Goal: Find specific page/section: Find specific page/section

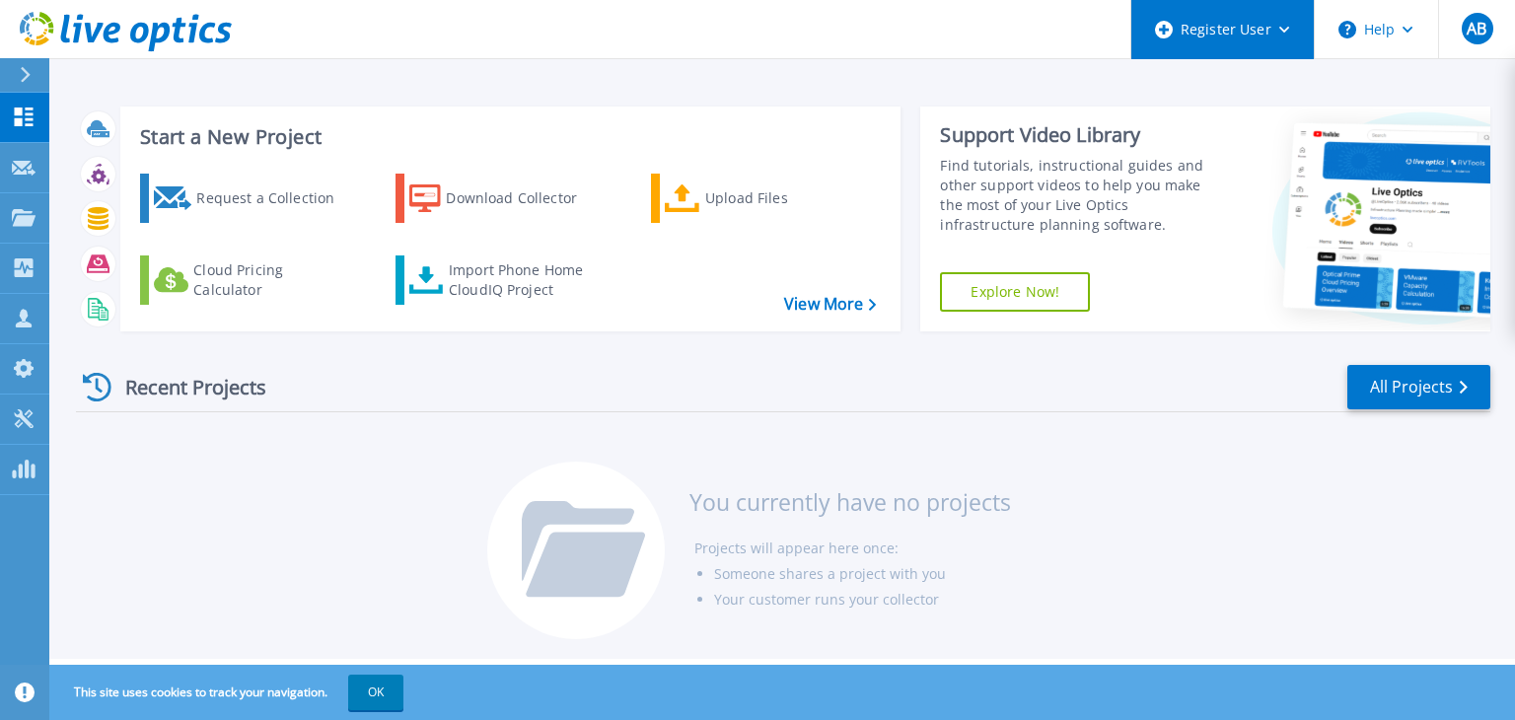
click at [1264, 24] on div "Register User" at bounding box center [1222, 29] width 182 height 59
click at [250, 34] on header "Register User Help AB Dell User [PERSON_NAME] Bheemaraya [PERSON_NAME][EMAIL_AD…" at bounding box center [757, 29] width 1515 height 59
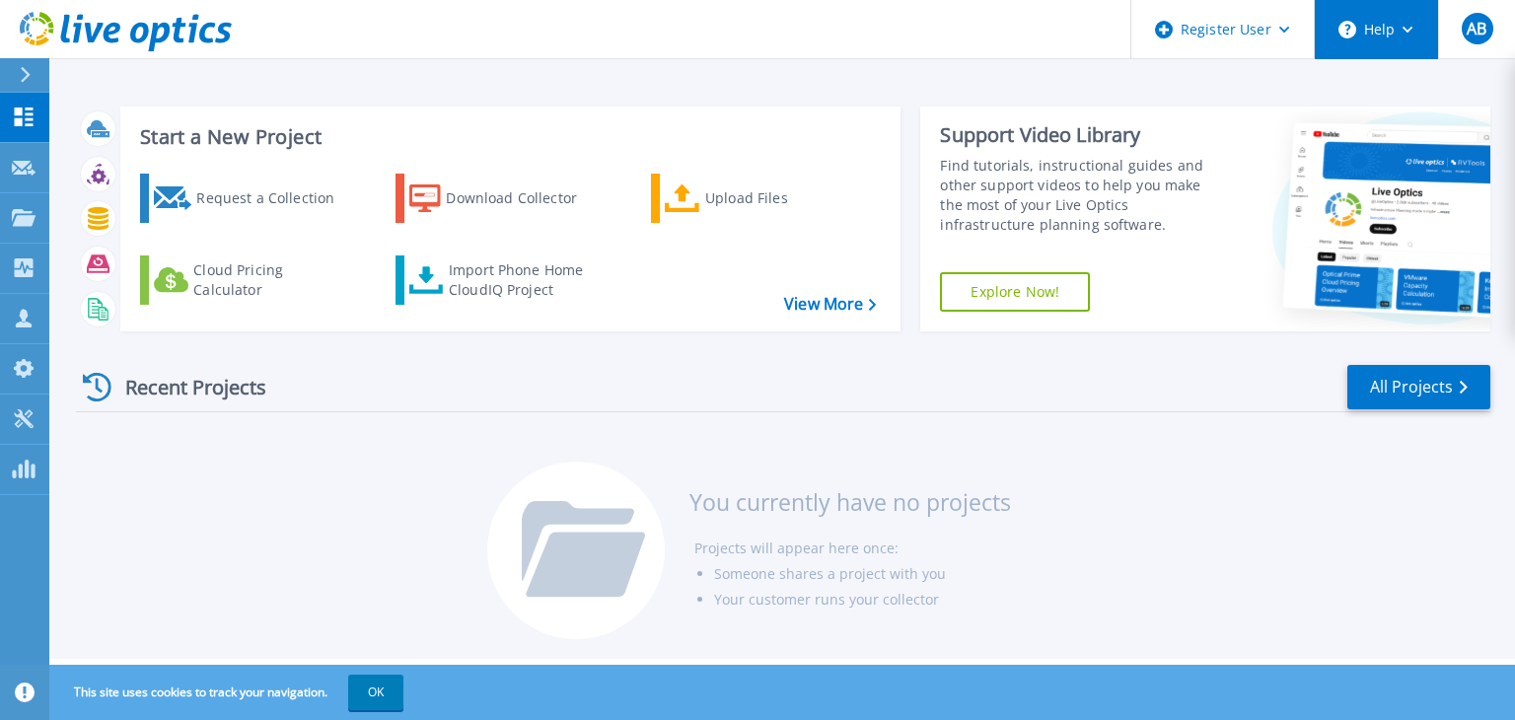
click at [1411, 29] on icon at bounding box center [1408, 30] width 11 height 7
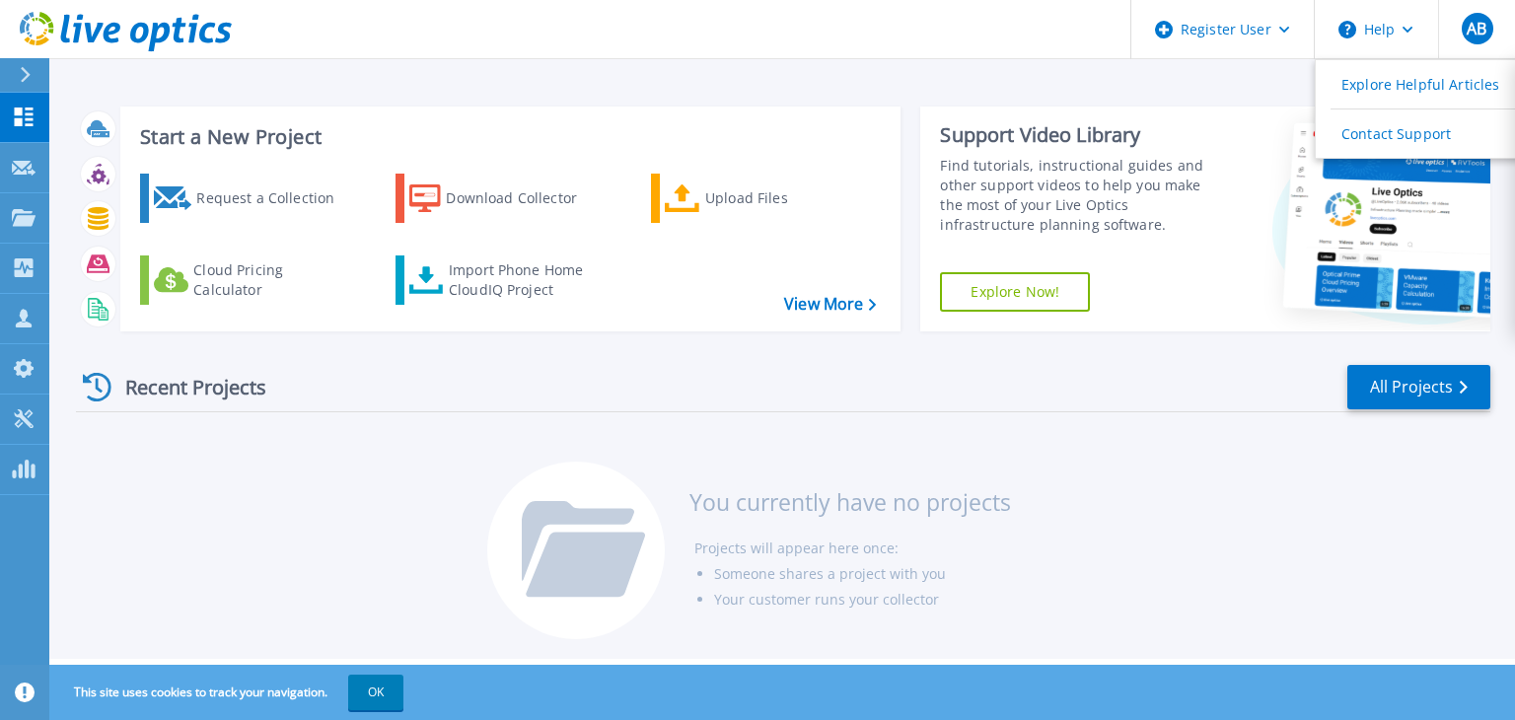
click at [841, 81] on div "Start a New Project Request a Collection Download Collector Upload Files Cloud …" at bounding box center [782, 329] width 1466 height 659
click at [1463, 392] on icon at bounding box center [1463, 387] width 8 height 13
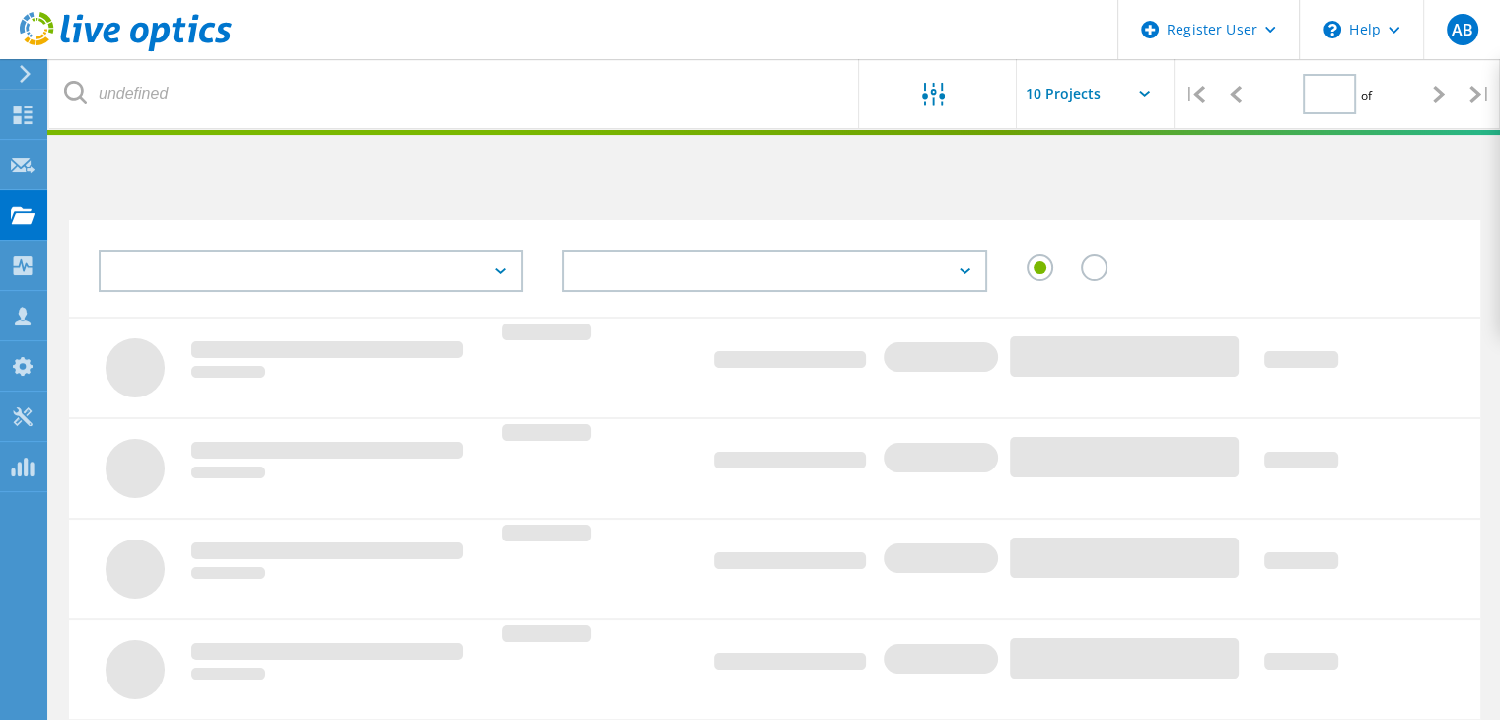
type input "1"
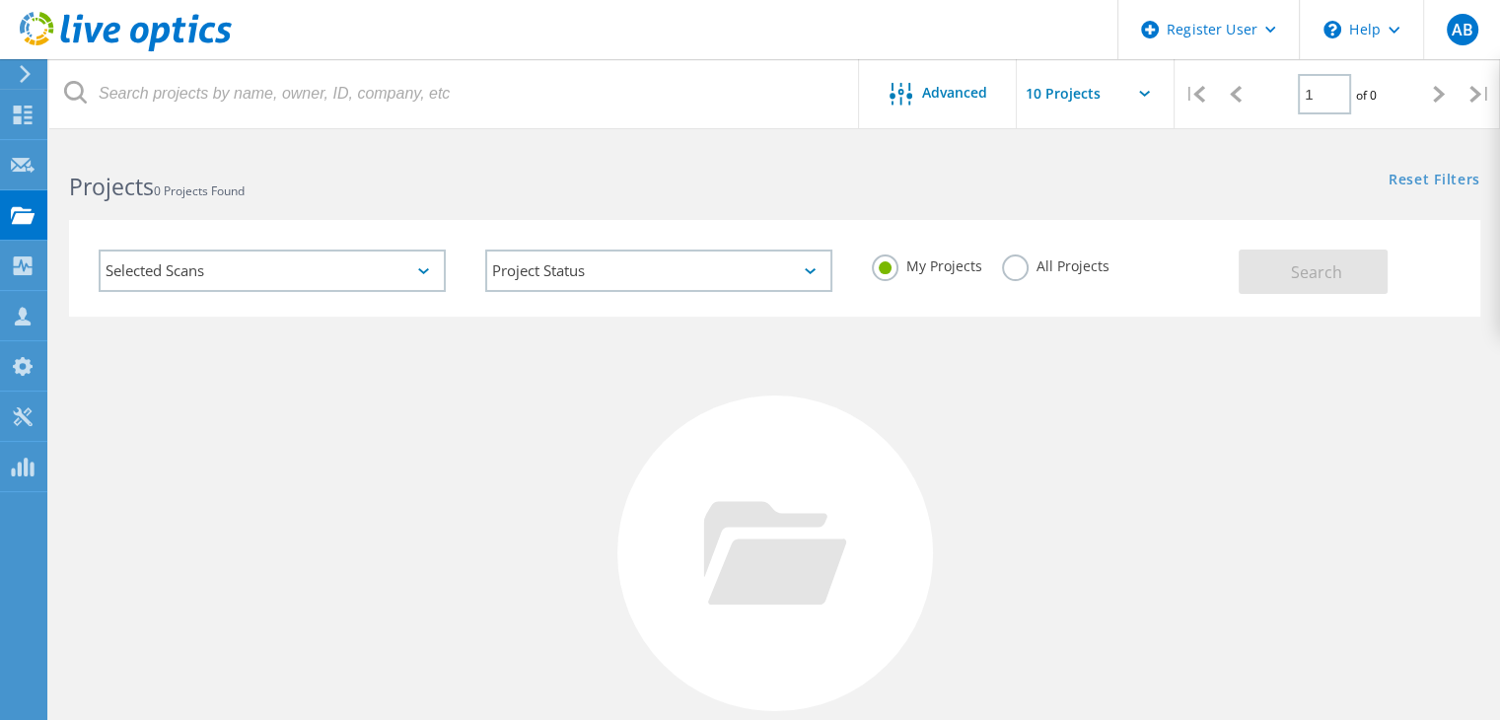
click at [278, 269] on div "Selected Scans" at bounding box center [272, 271] width 347 height 42
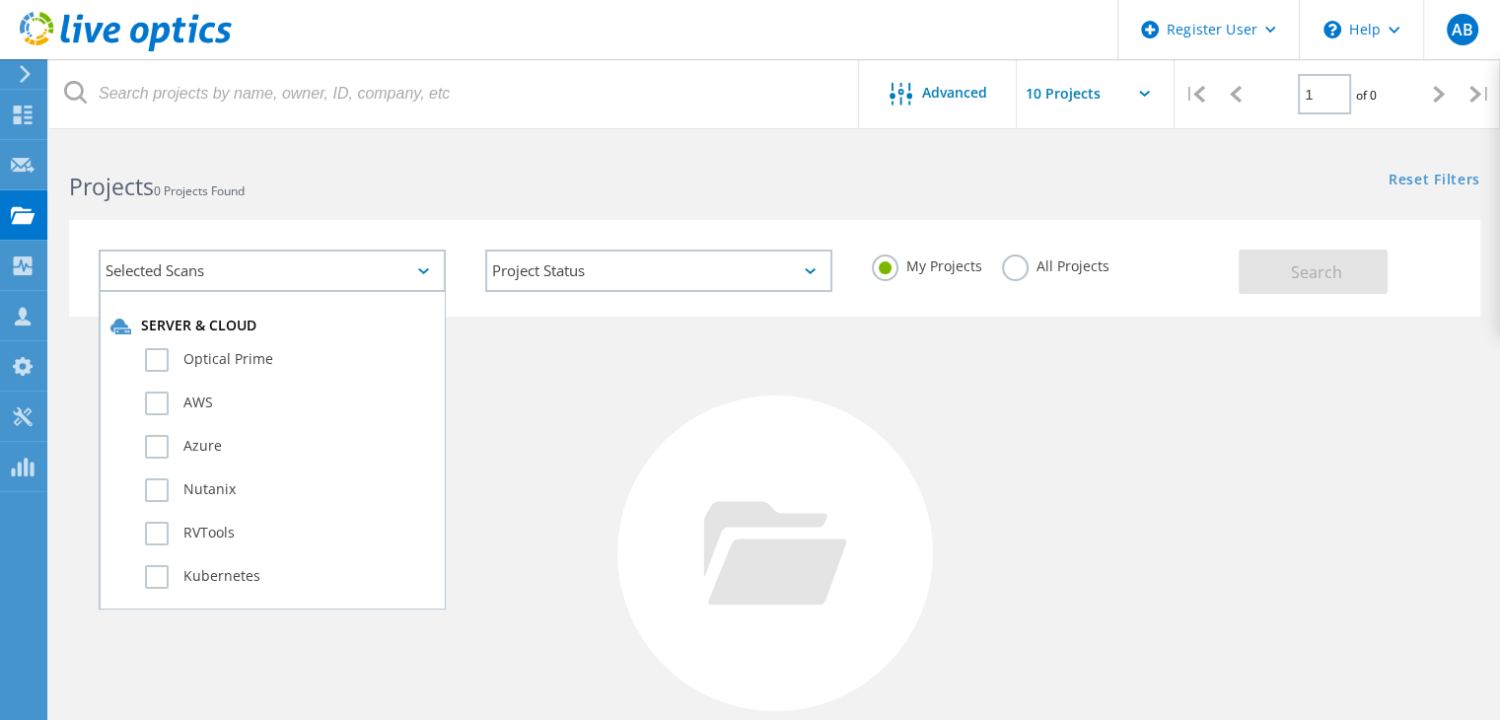
click at [247, 276] on div "Selected Scans" at bounding box center [272, 271] width 347 height 42
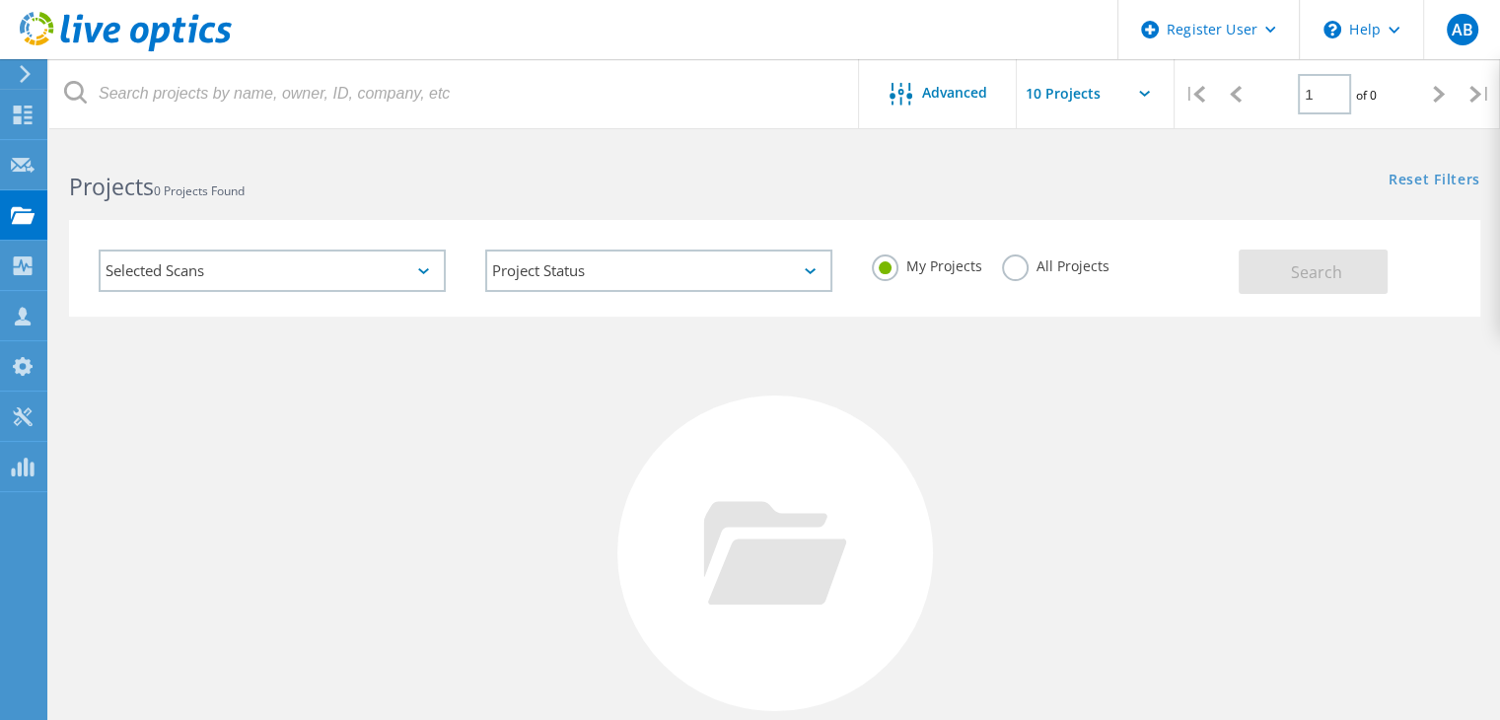
click at [276, 286] on div "Selected Scans" at bounding box center [272, 271] width 347 height 42
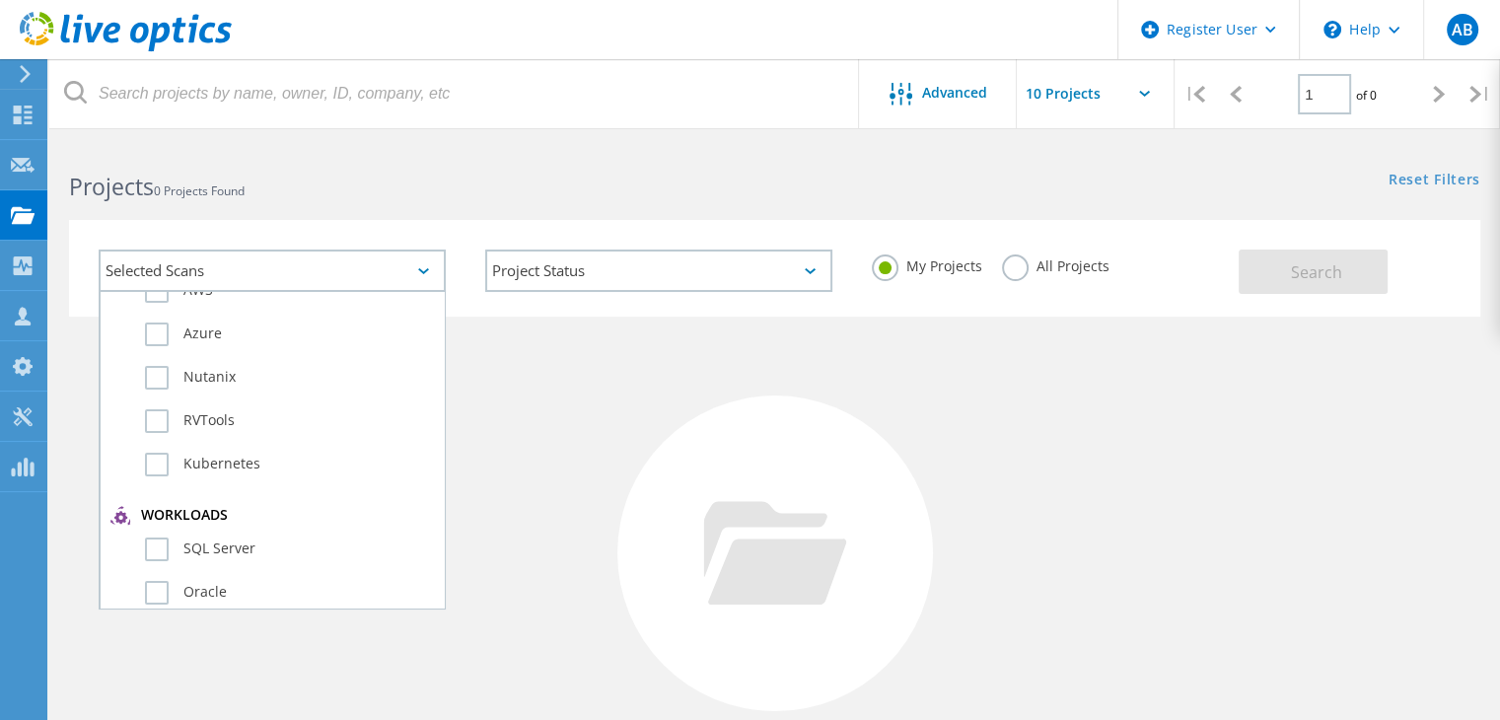
scroll to position [197, 0]
click at [646, 322] on div "No Projects Found Try refining your search." at bounding box center [774, 572] width 1411 height 510
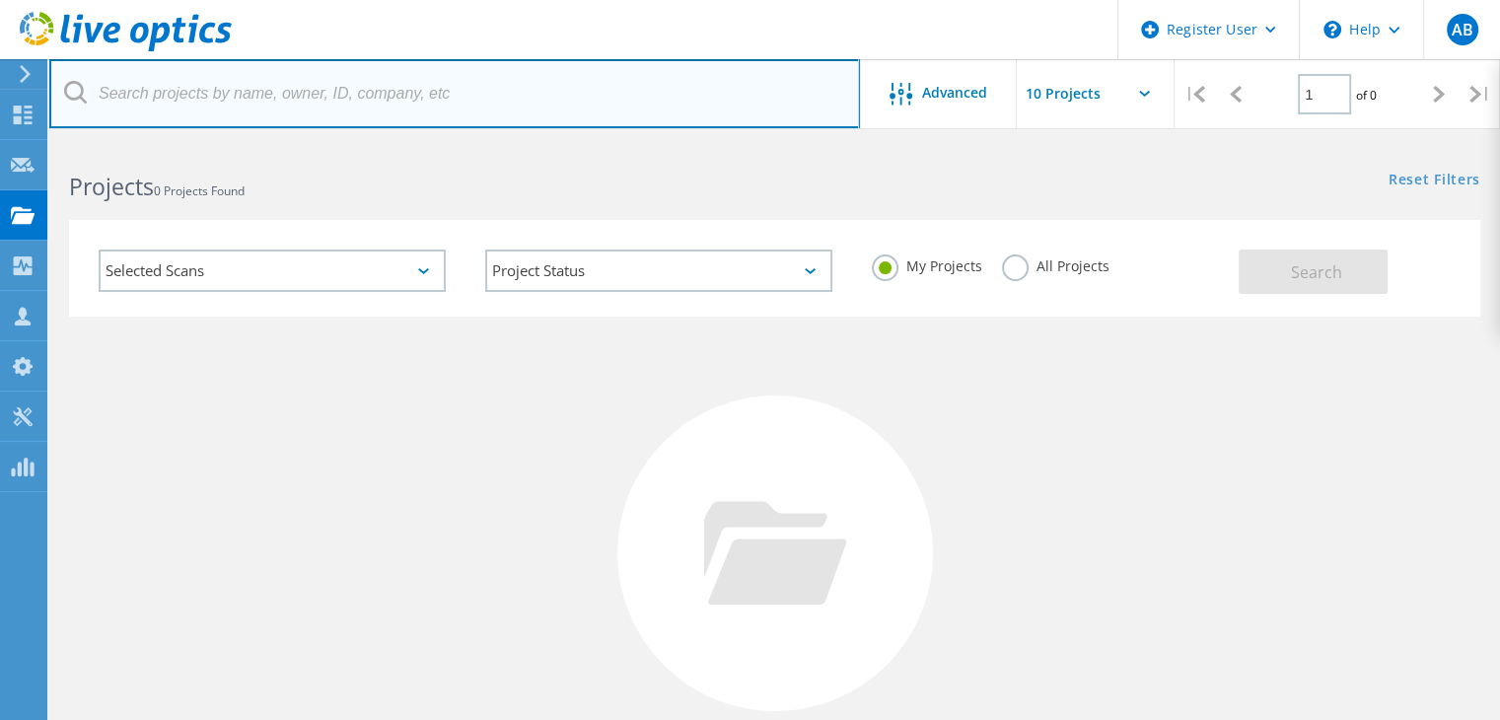
click at [210, 87] on input "text" at bounding box center [454, 93] width 811 height 69
paste input "2935744"
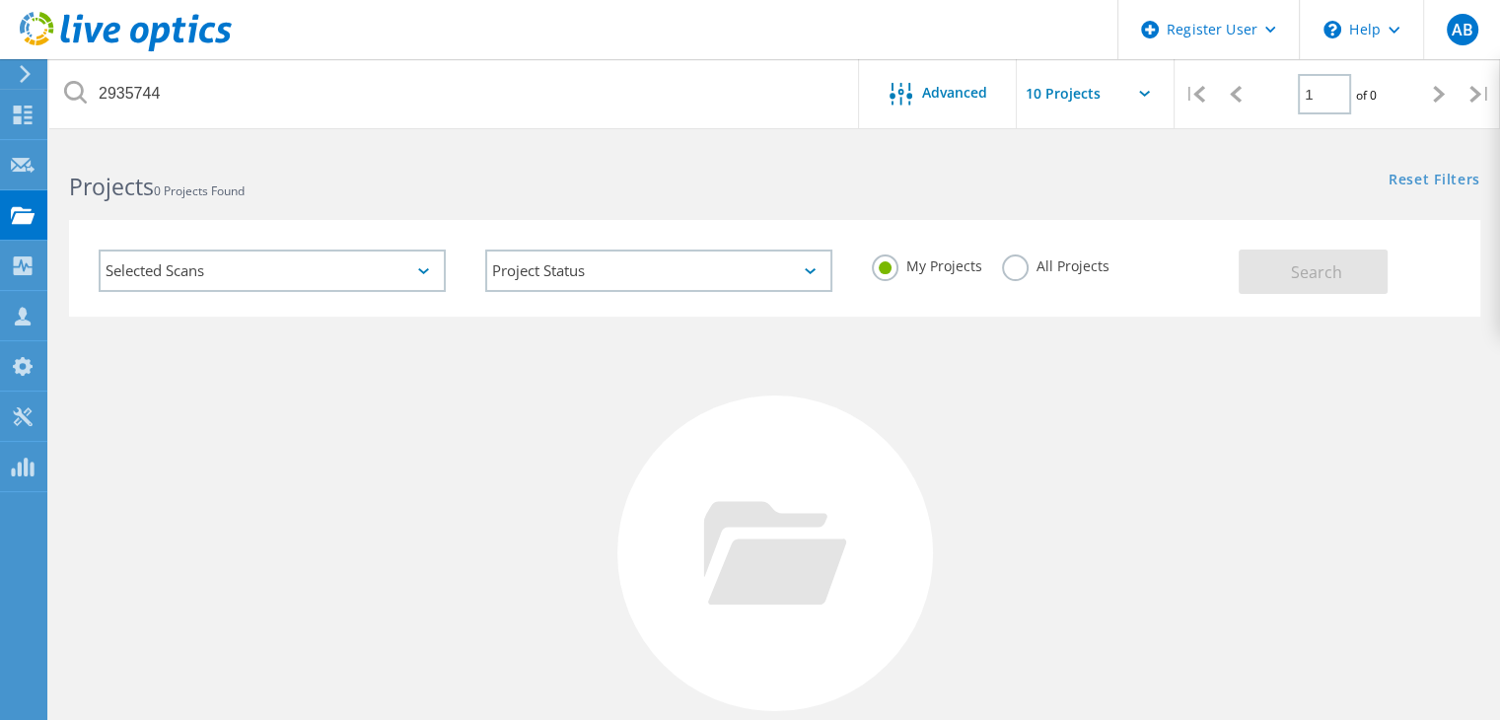
click at [1080, 189] on div "Projects 0 Projects Found Reset Filters Show Filters" at bounding box center [774, 169] width 1451 height 52
click at [71, 93] on icon at bounding box center [75, 92] width 23 height 23
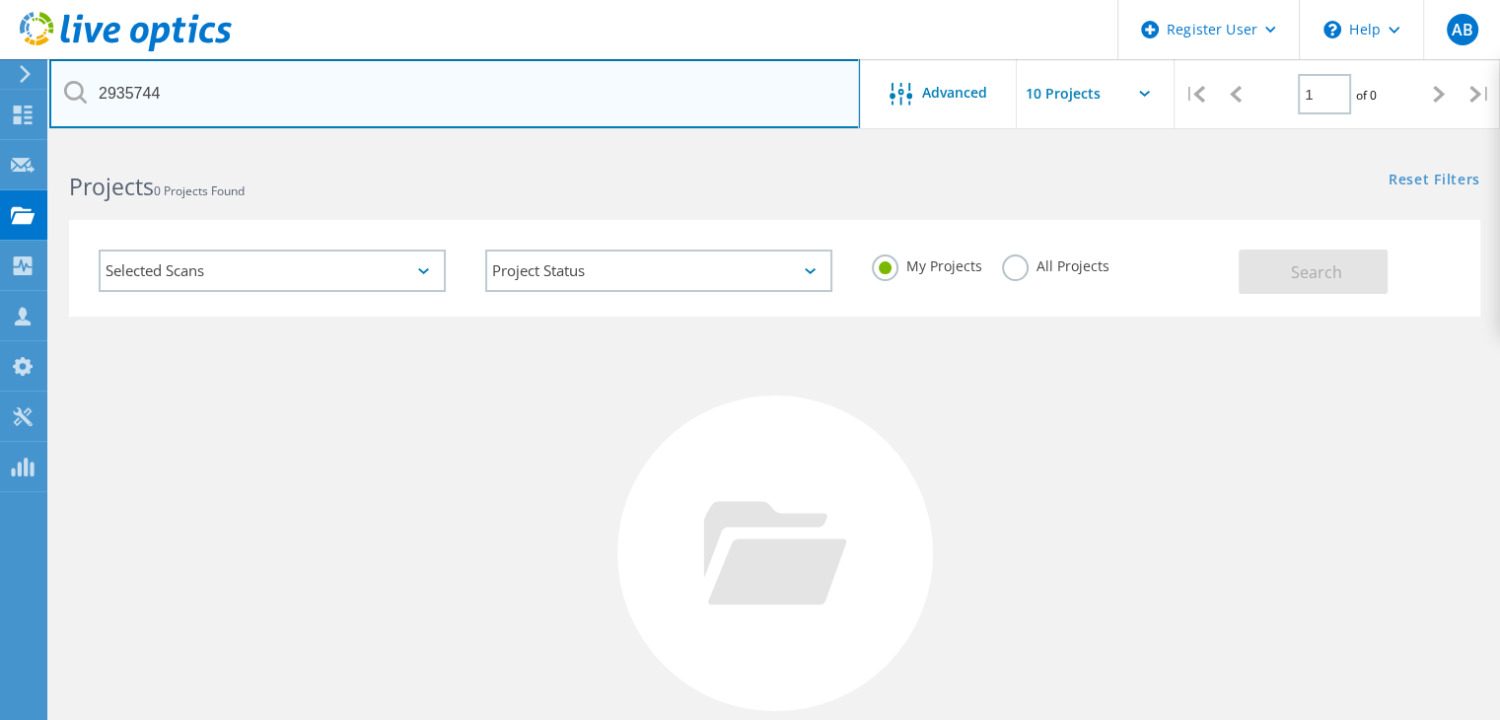
drag, startPoint x: 181, startPoint y: 82, endPoint x: 0, endPoint y: 82, distance: 181.5
click at [0, 143] on div "Register User \n Help Explore Helpful Articles Contact Support AB Dell User Anj…" at bounding box center [750, 525] width 1500 height 765
paste input "2935744"
drag, startPoint x: 232, startPoint y: 100, endPoint x: 0, endPoint y: 68, distance: 233.9
click at [0, 143] on div "Register User \n Help Explore Helpful Articles Contact Support AB Dell User Anj…" at bounding box center [750, 525] width 1500 height 765
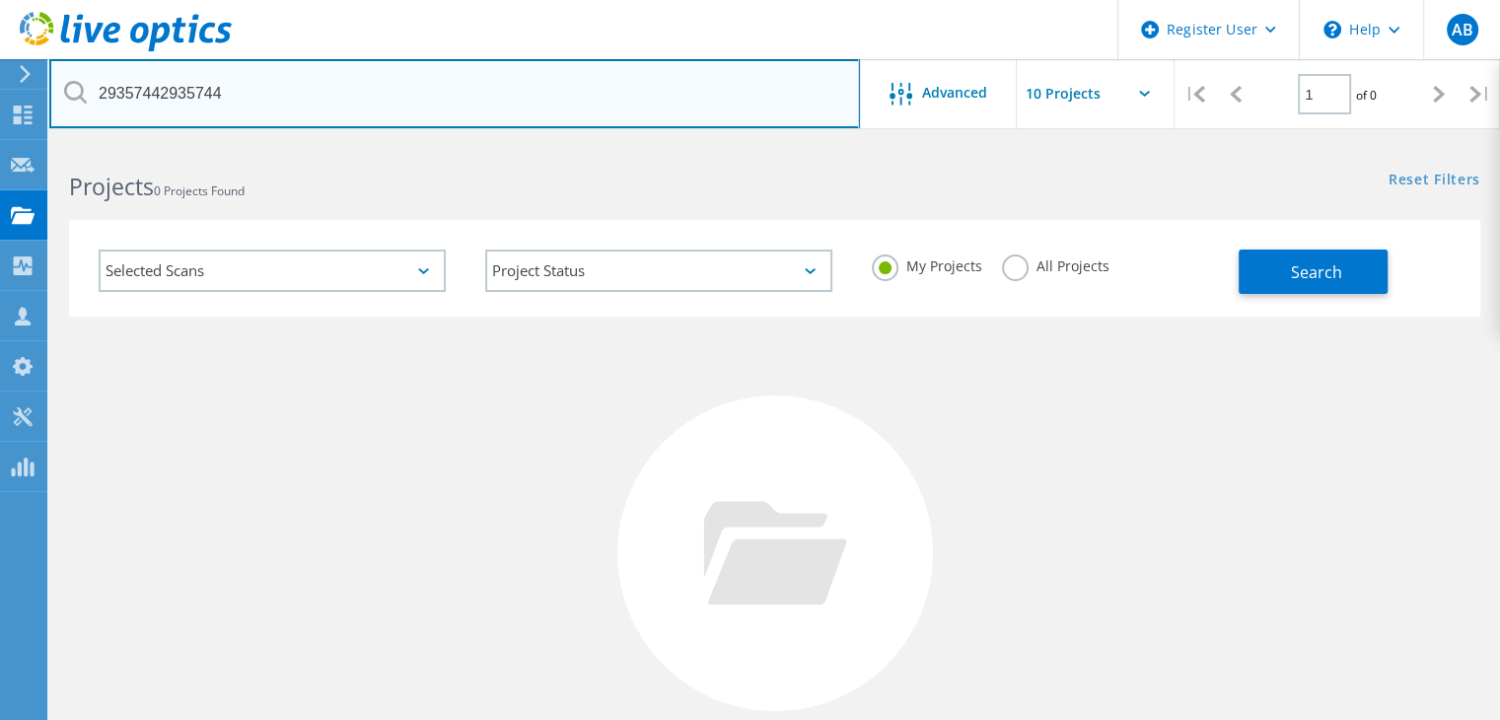
click at [230, 104] on input "29357442935744" at bounding box center [454, 93] width 811 height 69
drag, startPoint x: 230, startPoint y: 100, endPoint x: 95, endPoint y: 91, distance: 135.4
click at [95, 91] on input "29357442935744" at bounding box center [454, 93] width 811 height 69
paste input "text"
type input "2935744"
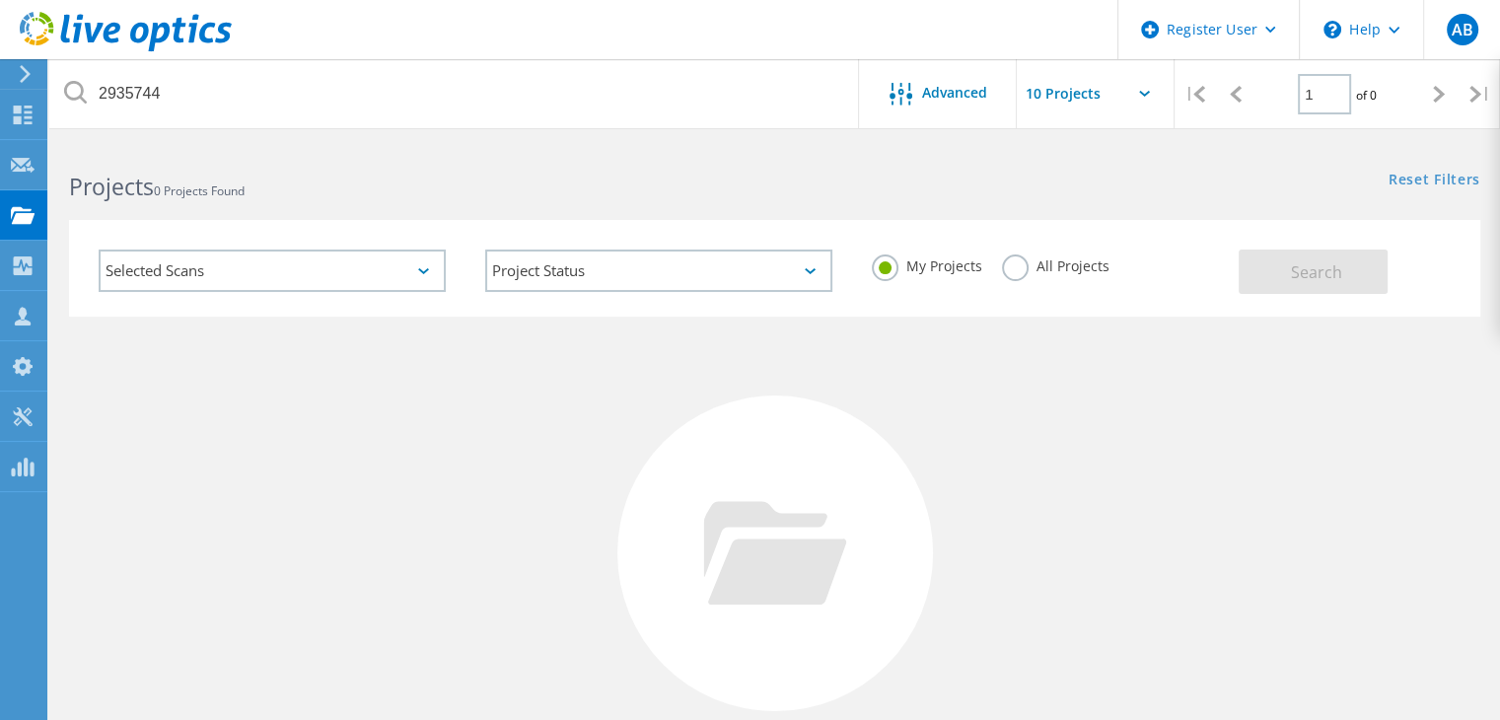
click at [1018, 269] on label "All Projects" at bounding box center [1056, 263] width 108 height 19
click at [0, 0] on input "All Projects" at bounding box center [0, 0] width 0 height 0
click at [1244, 276] on button "Search" at bounding box center [1313, 272] width 149 height 44
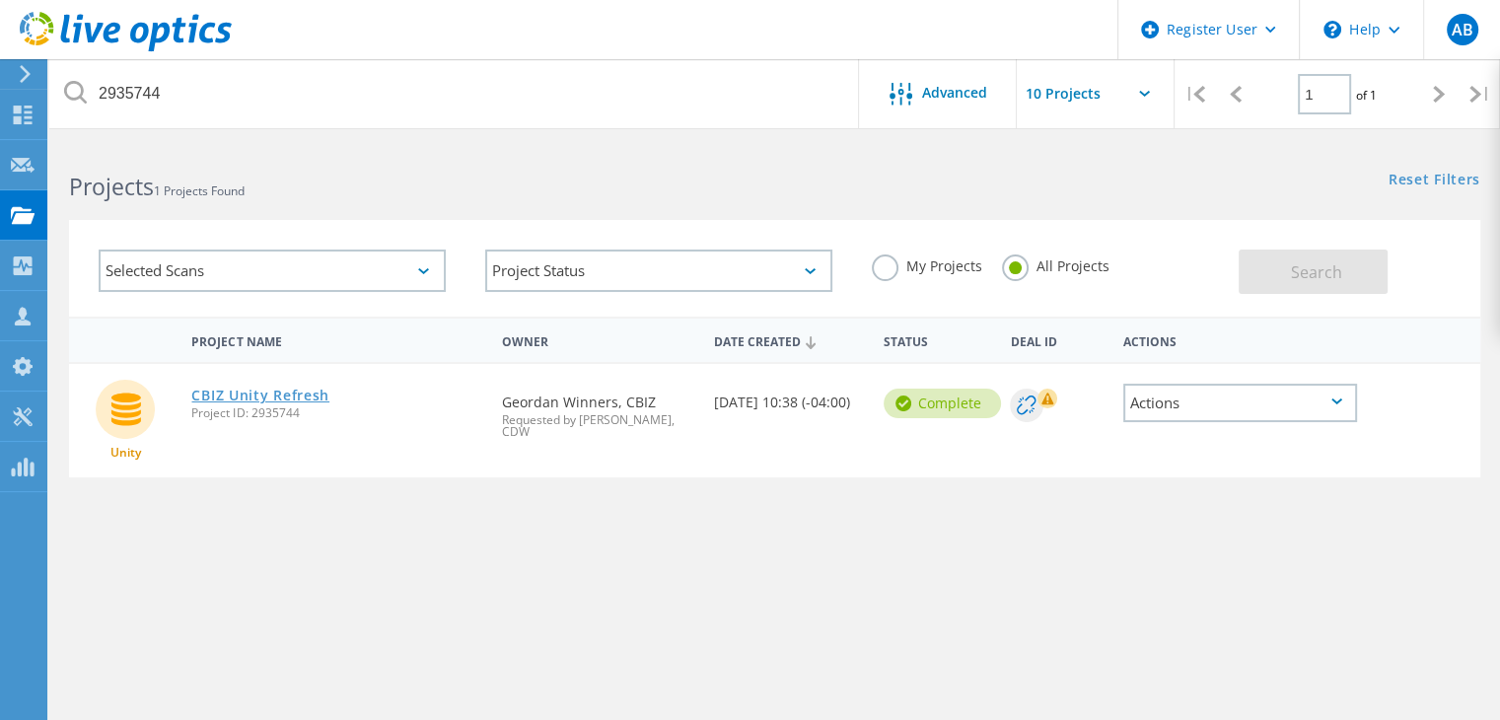
click at [269, 390] on link "CBIZ Unity Refresh" at bounding box center [260, 396] width 138 height 14
